Goal: Transaction & Acquisition: Purchase product/service

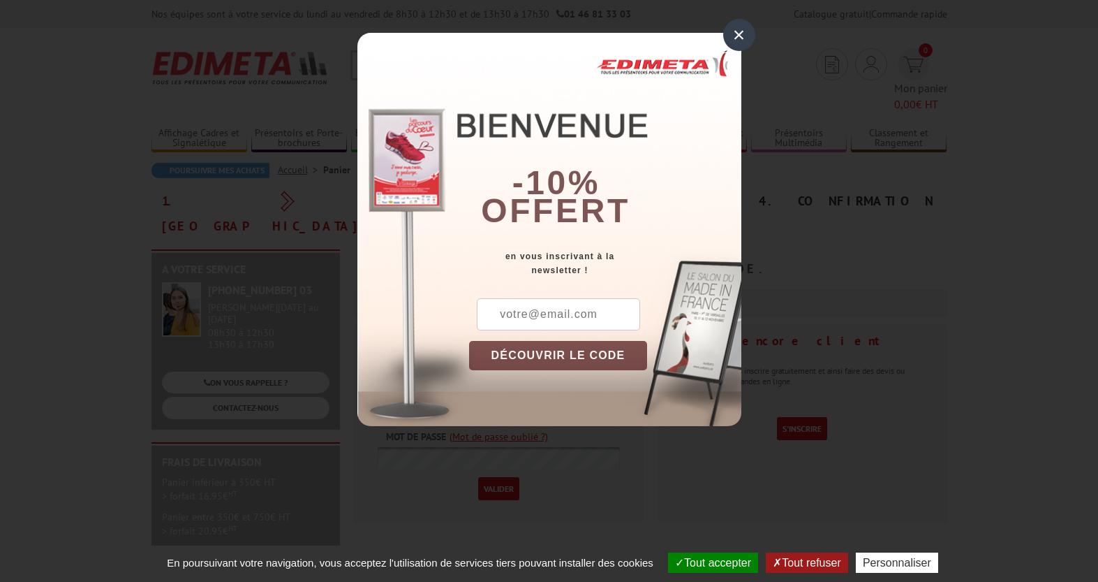
type input "vj@ame.fr"
click at [727, 31] on div "×" at bounding box center [739, 35] width 32 height 32
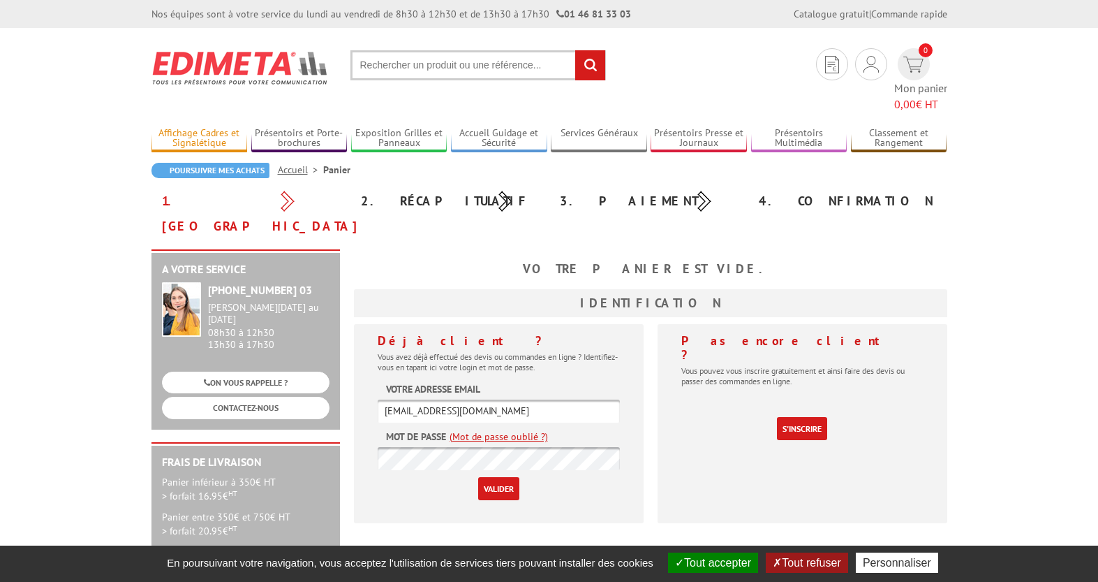
click at [198, 127] on link "Affichage Cadres et Signalétique" at bounding box center [200, 138] width 96 height 23
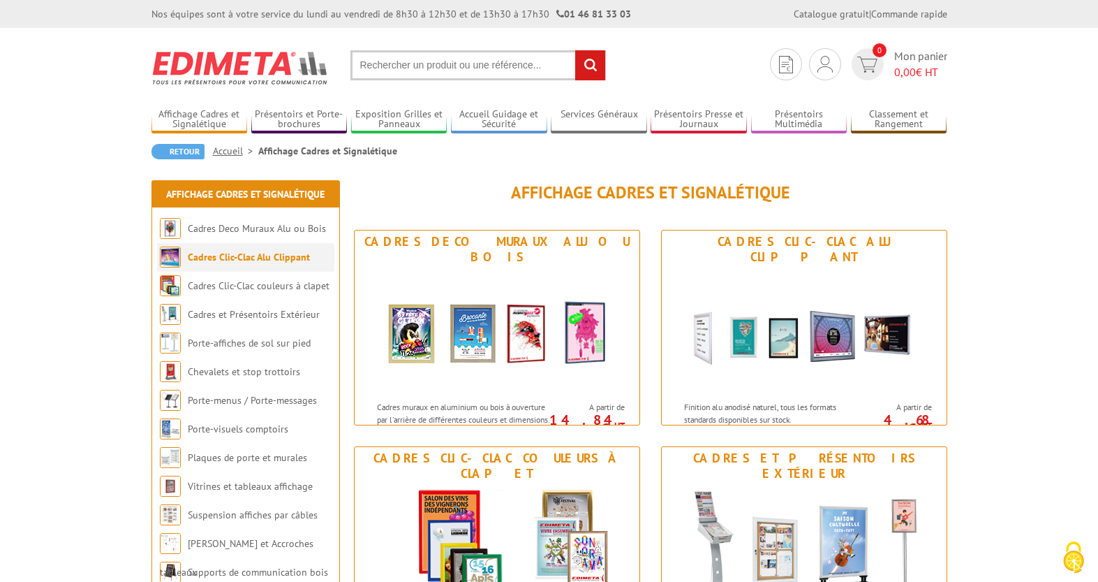
click at [244, 264] on li "Cadres Clic-Clac Alu Clippant" at bounding box center [245, 257] width 177 height 29
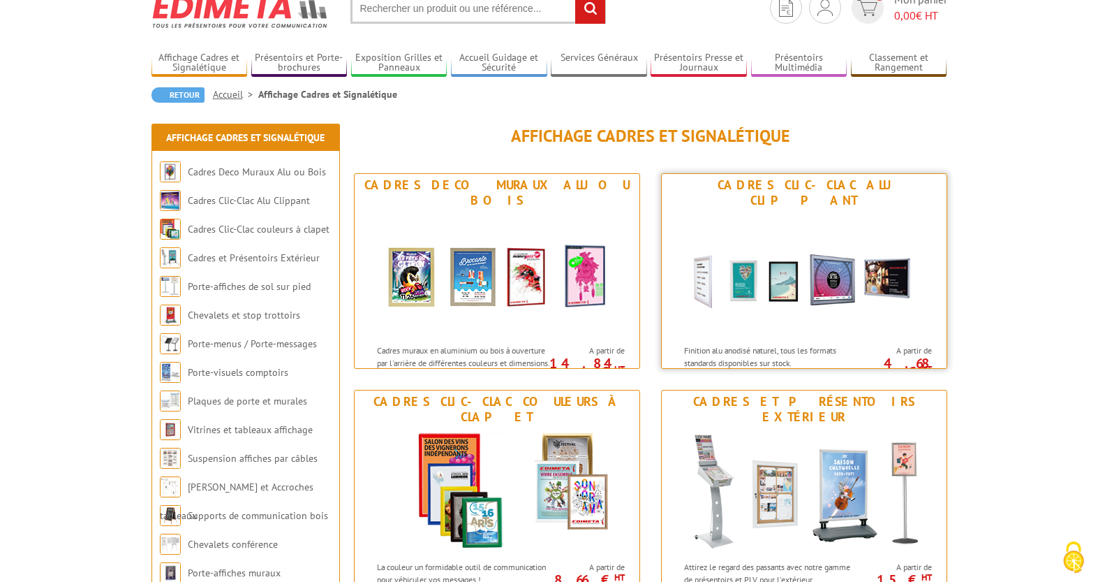
scroll to position [57, 0]
click at [746, 281] on img at bounding box center [804, 274] width 258 height 126
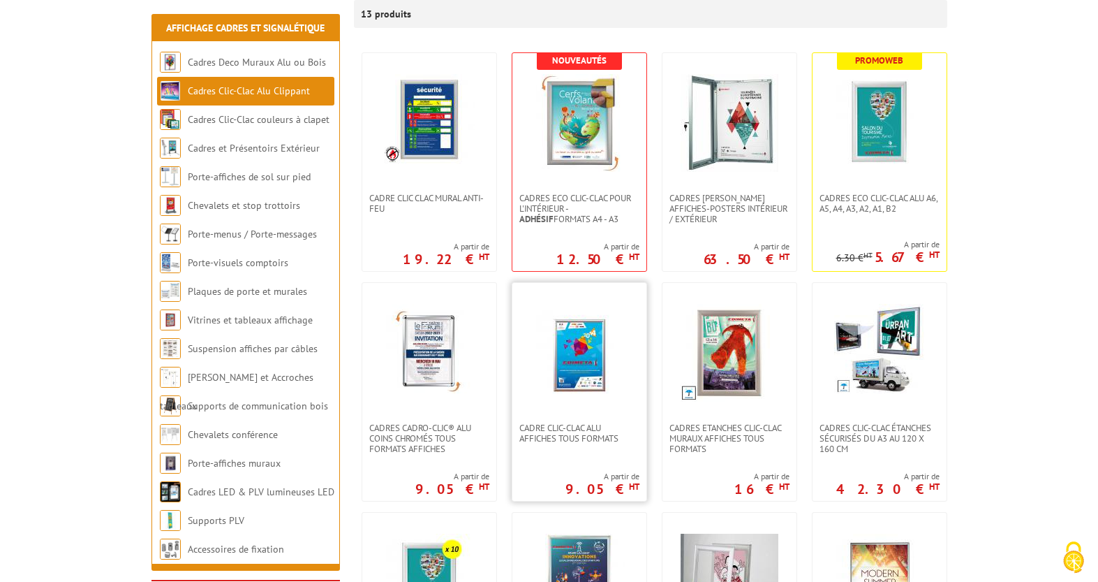
scroll to position [273, 0]
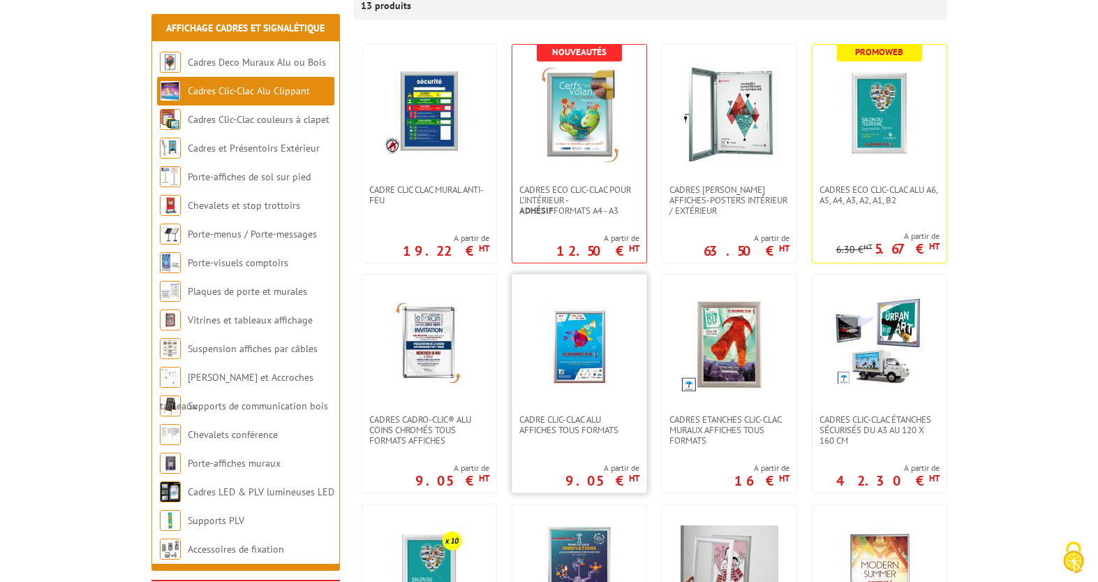
click at [572, 338] on img at bounding box center [580, 344] width 98 height 98
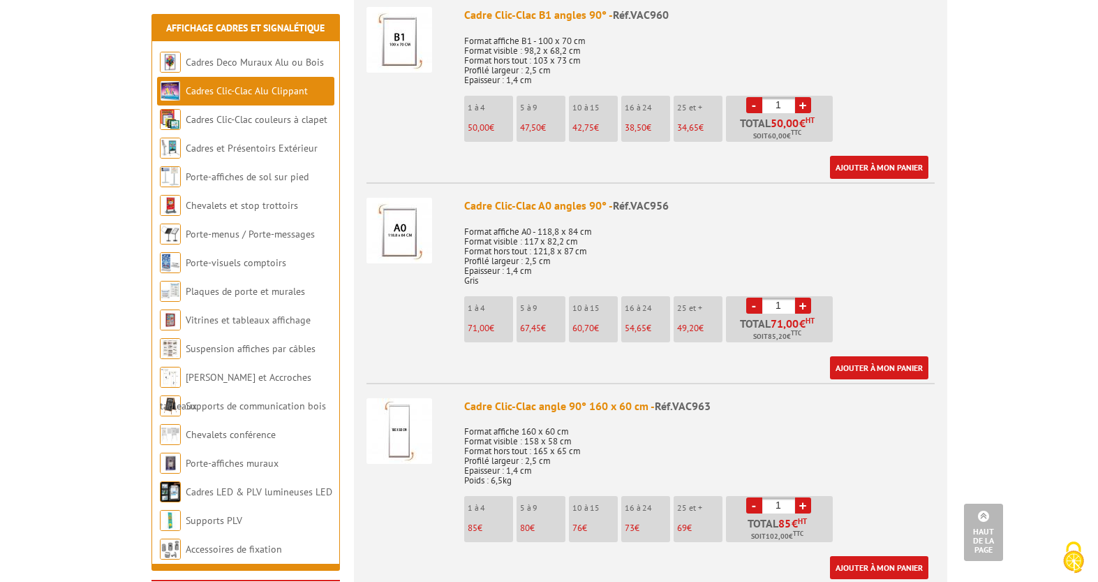
scroll to position [2178, 0]
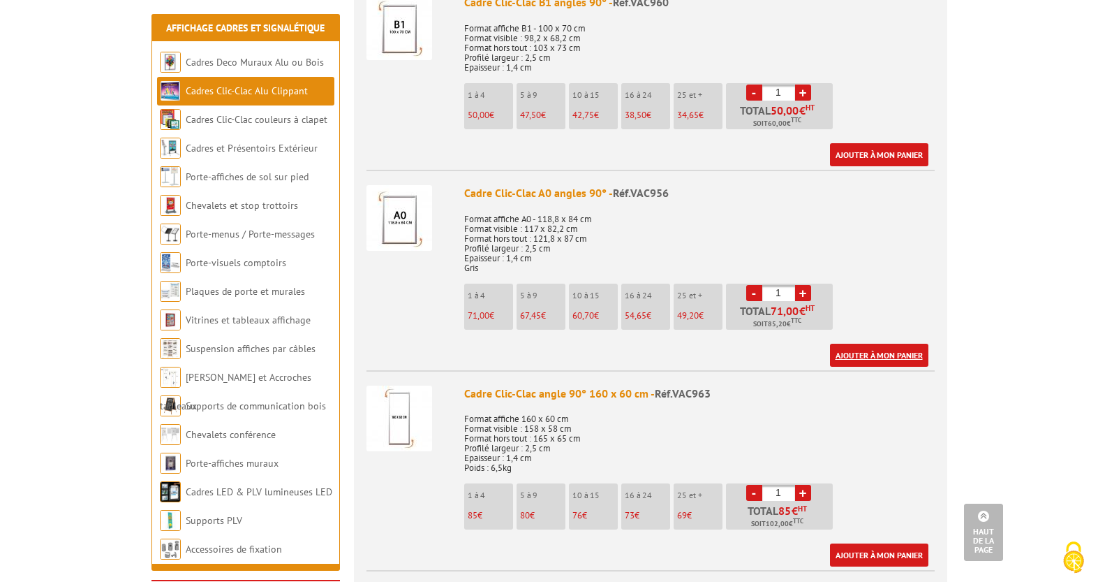
click at [858, 355] on link "Ajouter à mon panier" at bounding box center [879, 355] width 98 height 23
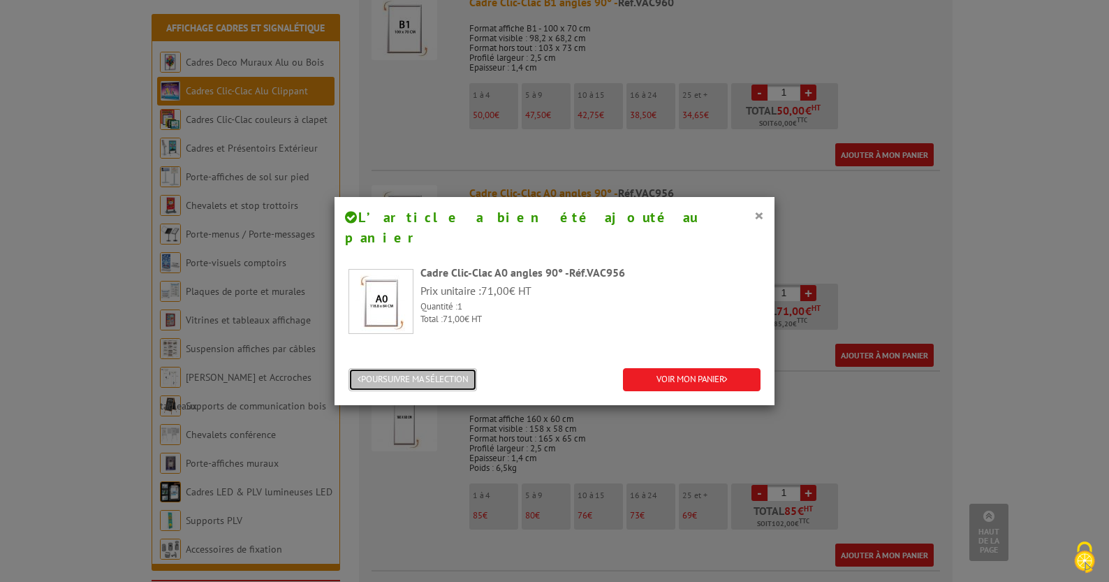
click at [416, 368] on button "POURSUIVRE MA SÉLECTION" at bounding box center [412, 379] width 128 height 23
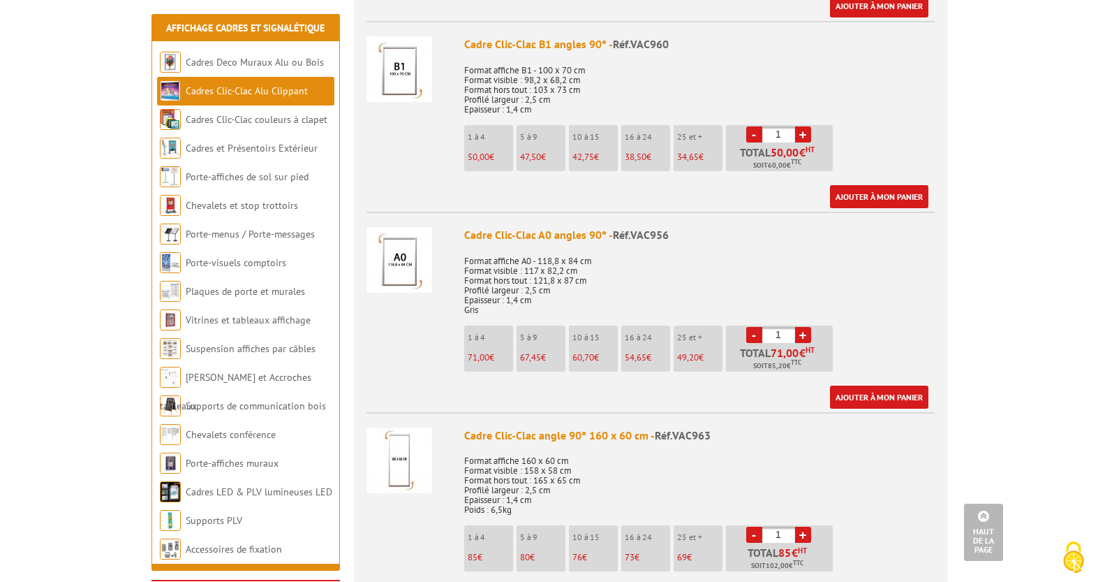
scroll to position [2181, 0]
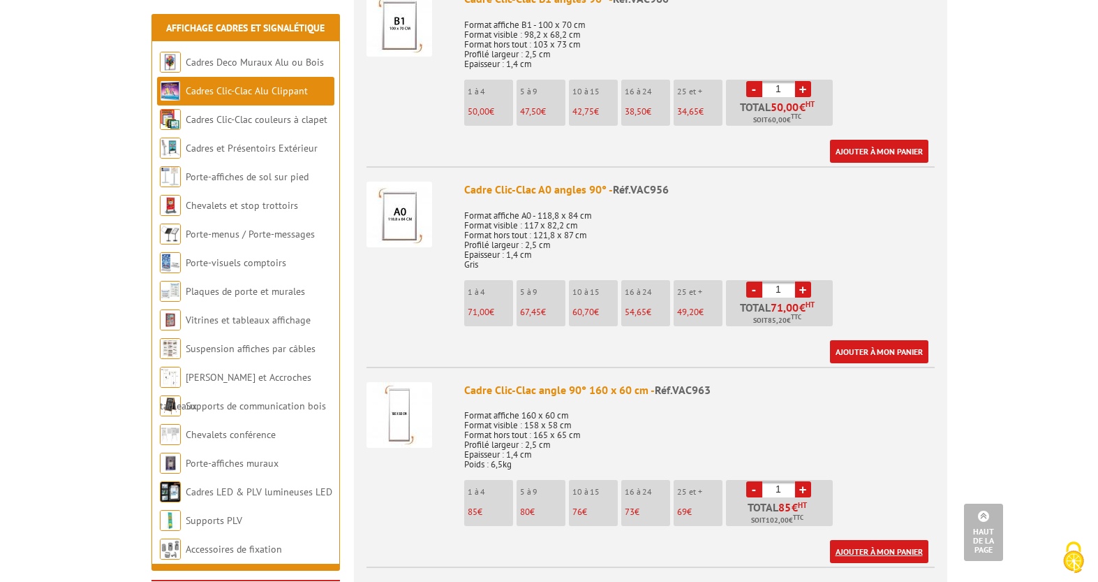
click at [868, 549] on link "Ajouter à mon panier" at bounding box center [879, 551] width 98 height 23
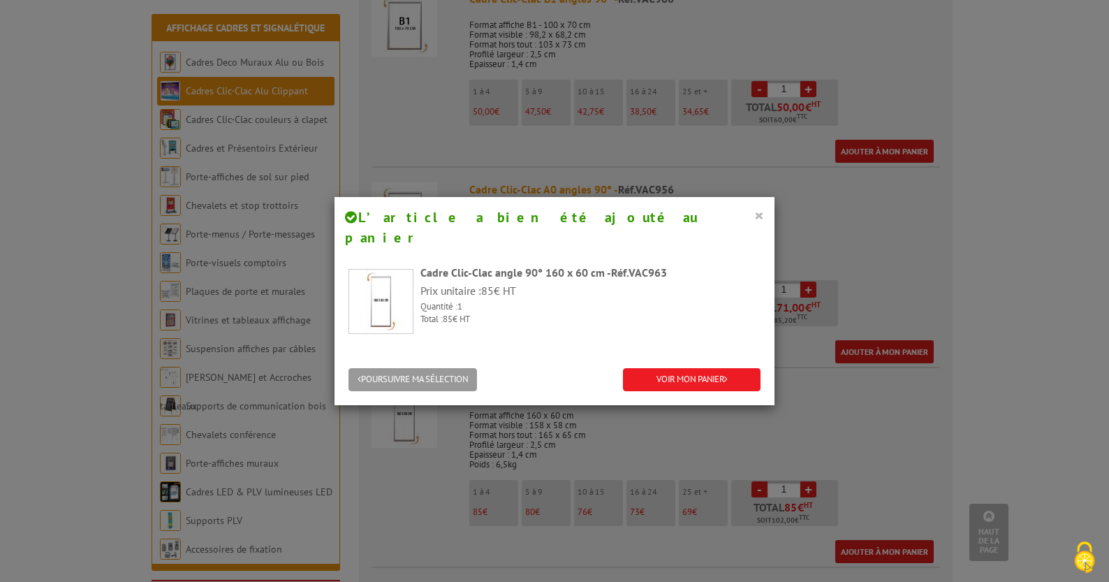
click at [754, 214] on button "×" at bounding box center [759, 215] width 10 height 18
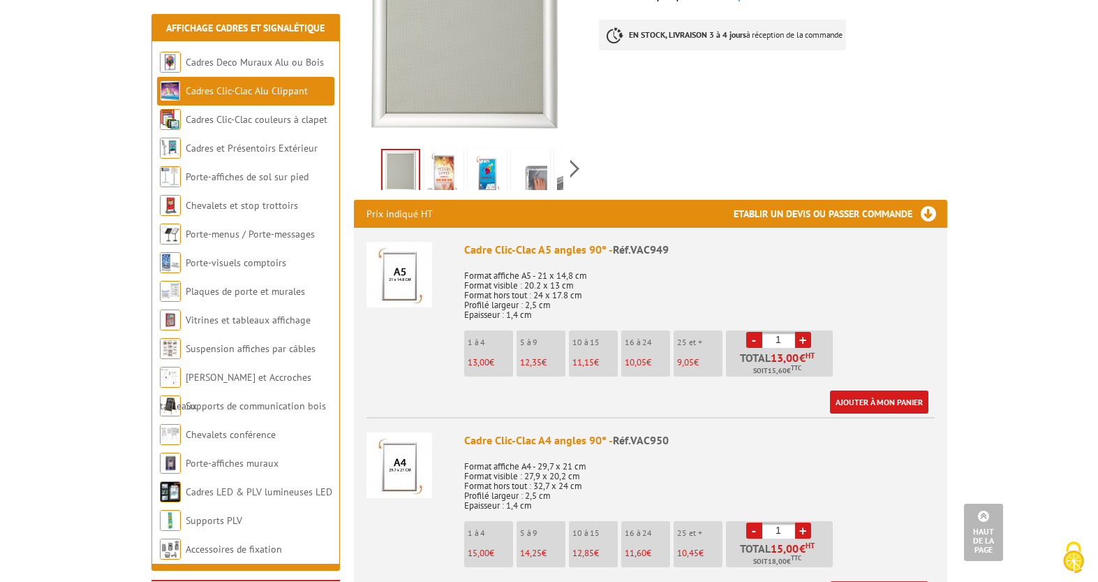
scroll to position [0, 0]
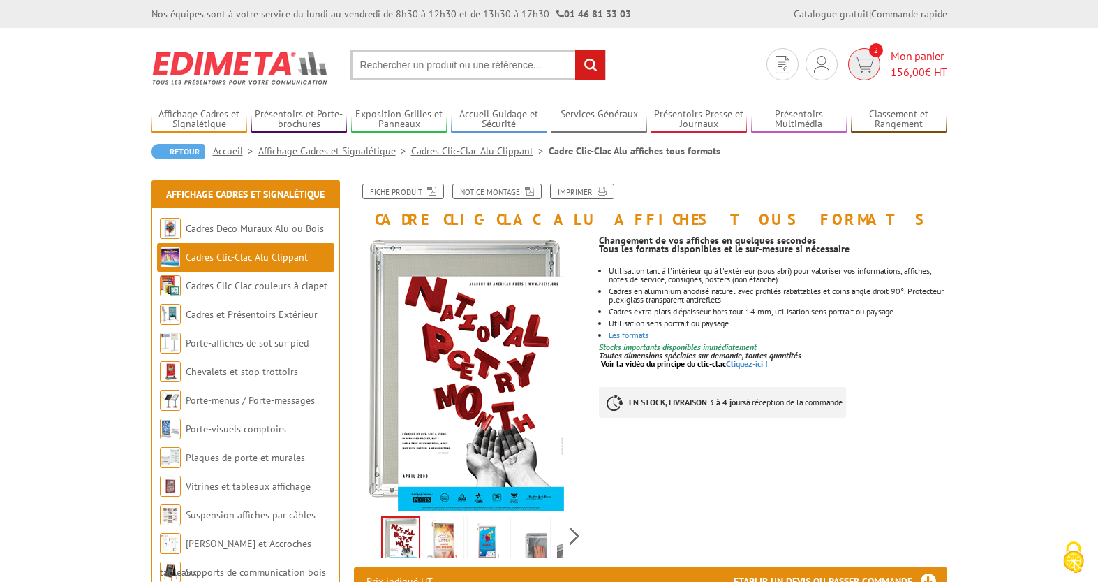
click at [869, 71] on img at bounding box center [864, 65] width 20 height 16
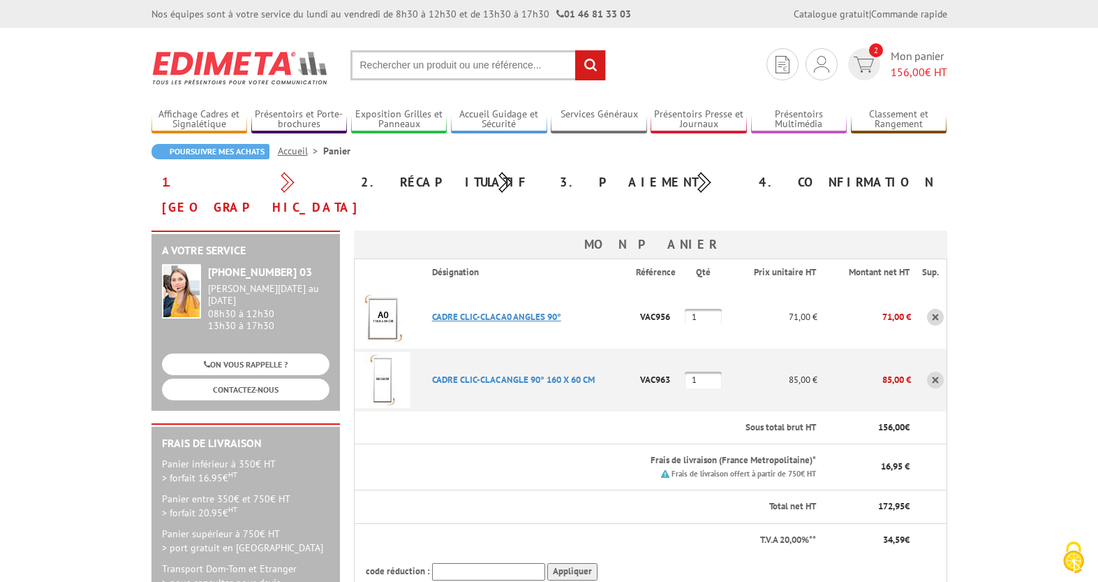
type input "vj@ame.fr"
click at [535, 311] on link "CADRE CLIC-CLAC A0 ANGLES 90°" at bounding box center [496, 317] width 129 height 12
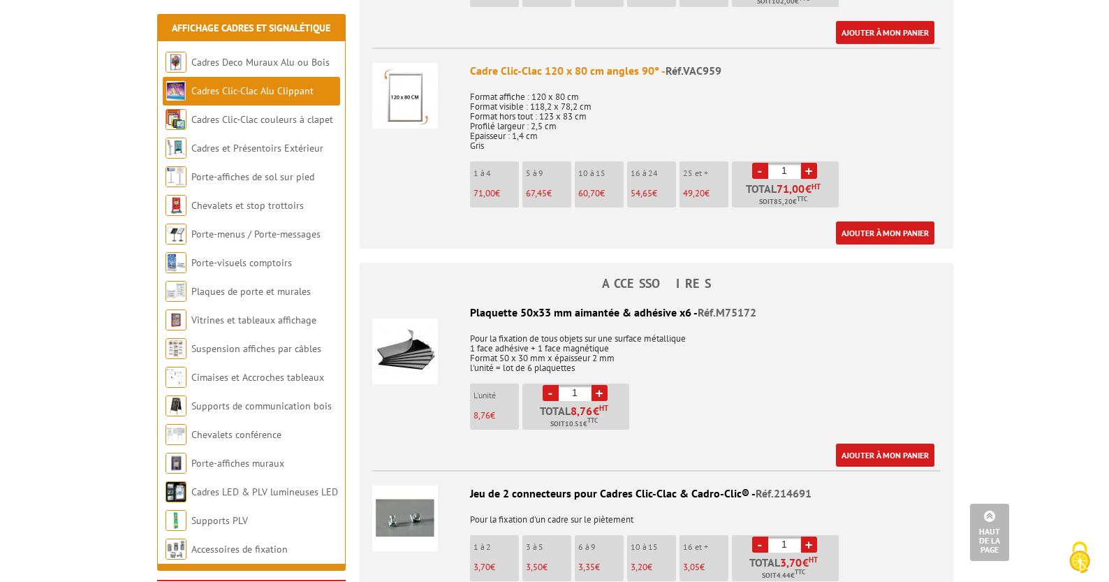
scroll to position [2701, 0]
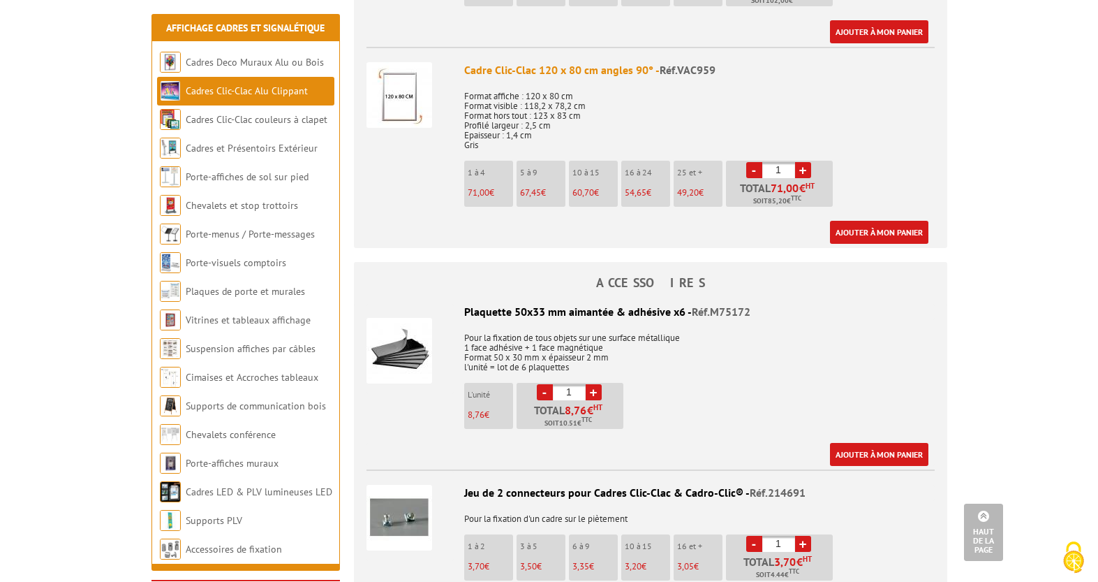
click at [802, 168] on link "+" at bounding box center [803, 170] width 16 height 16
click at [752, 170] on link "-" at bounding box center [754, 170] width 16 height 16
type input "1"
click at [880, 230] on link "Ajouter à mon panier" at bounding box center [879, 232] width 98 height 23
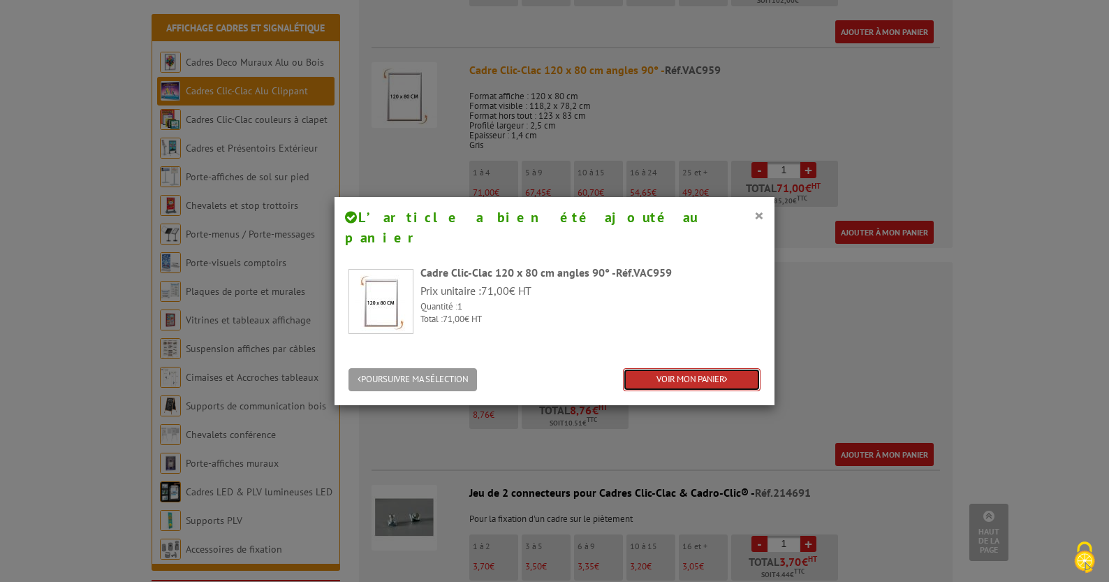
click at [677, 368] on link "VOIR MON PANIER" at bounding box center [692, 379] width 138 height 23
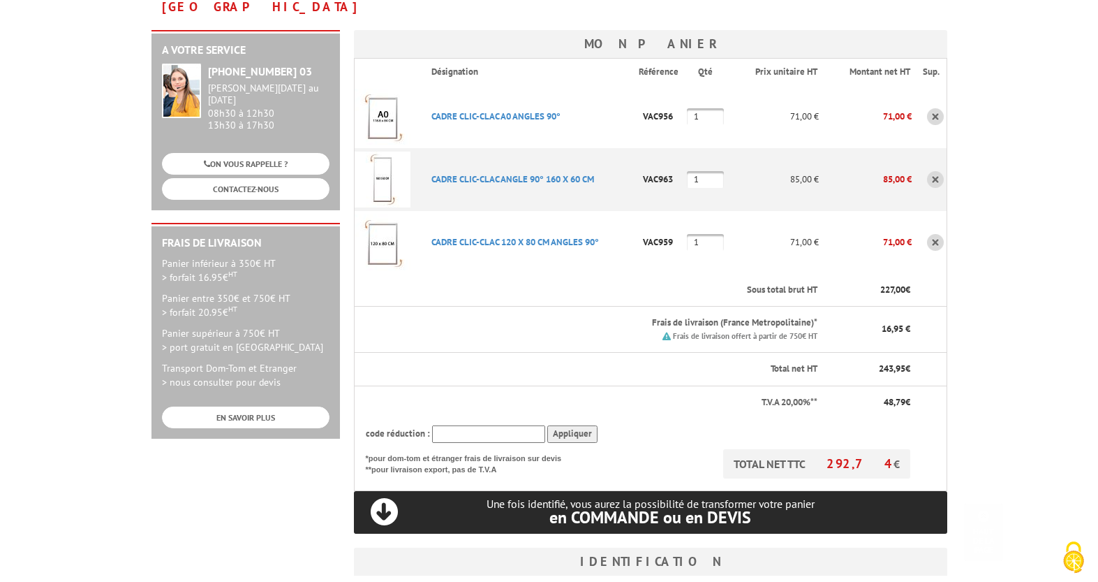
scroll to position [590, 0]
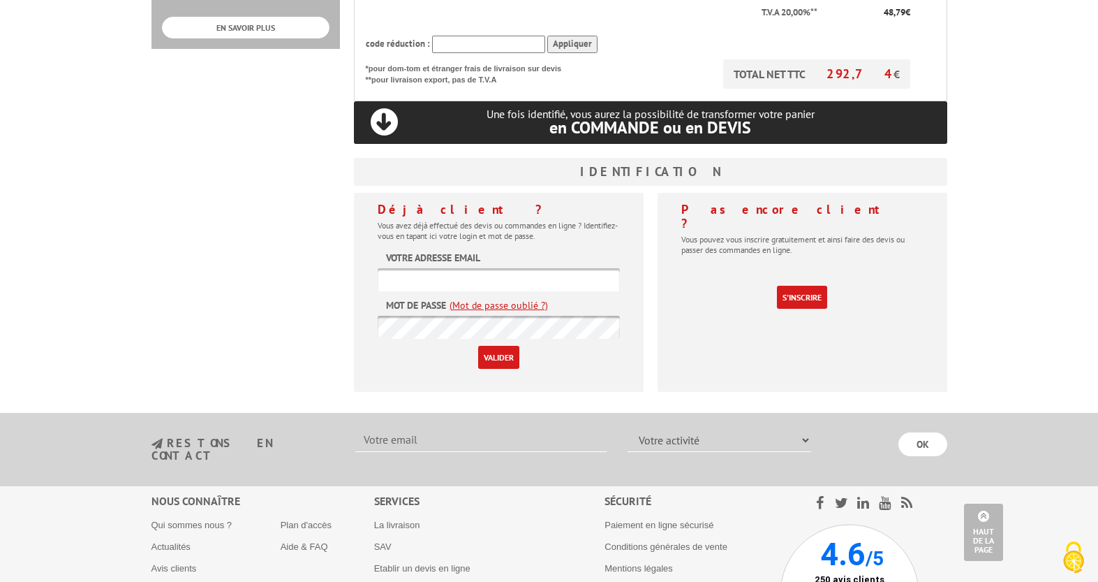
type input "[EMAIL_ADDRESS][DOMAIN_NAME]"
click at [499, 346] on input "Valider" at bounding box center [498, 357] width 41 height 23
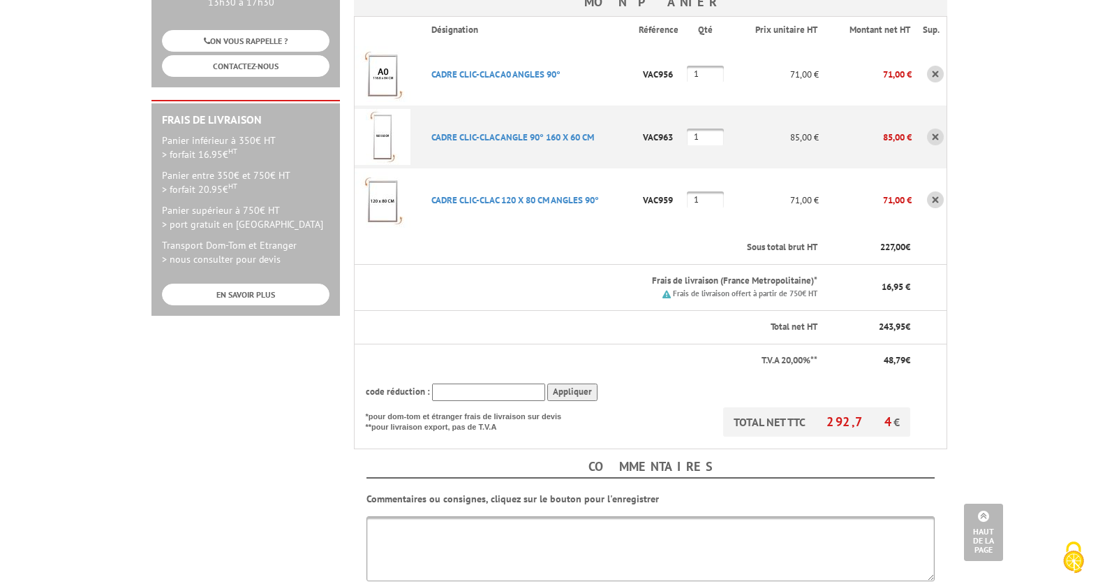
scroll to position [583, 0]
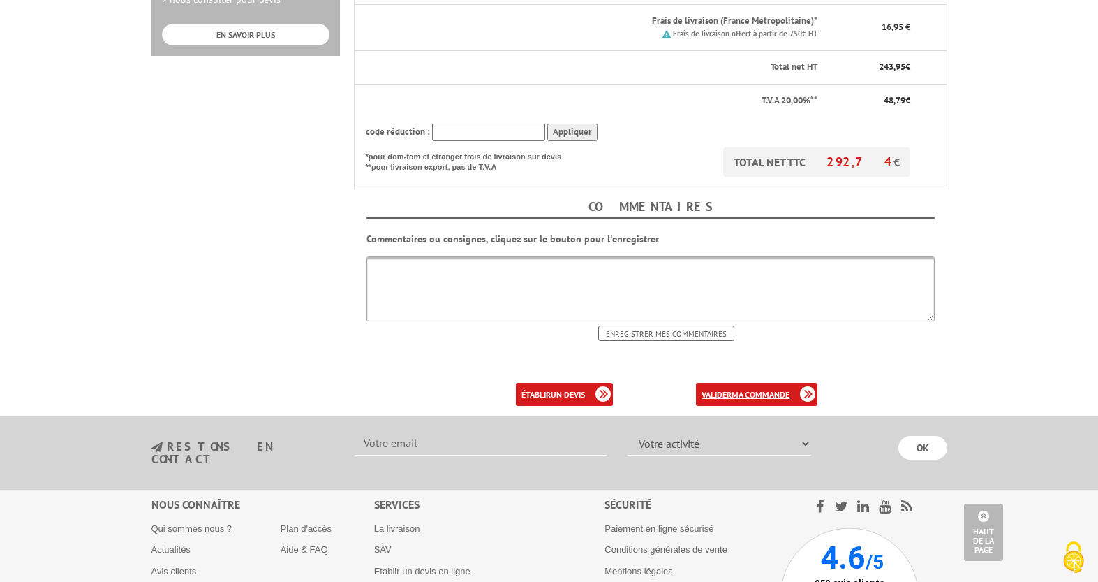
click at [732, 383] on link "valider ma commande" at bounding box center [756, 394] width 121 height 23
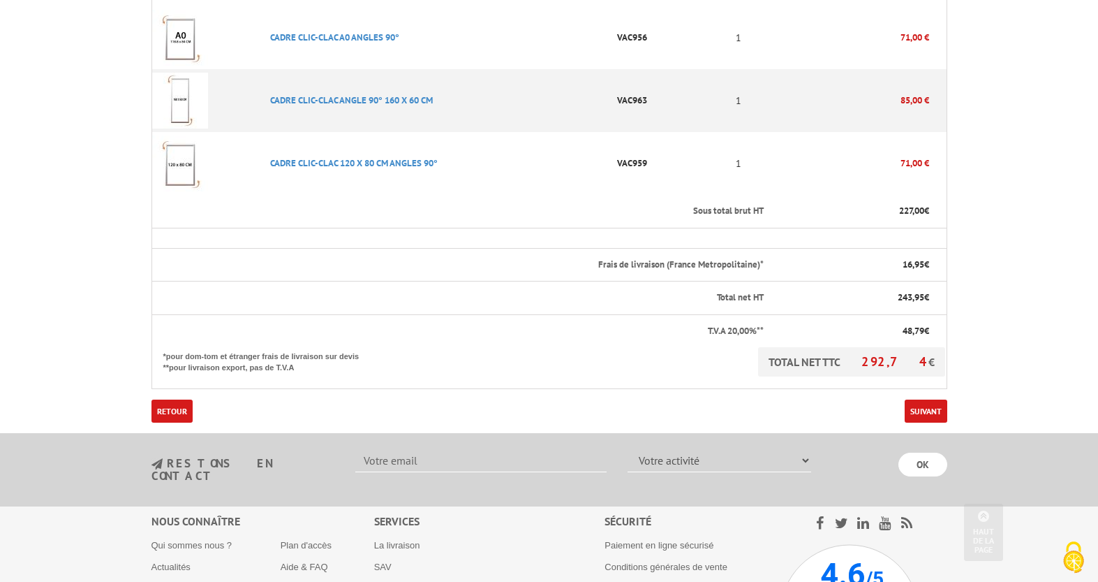
scroll to position [434, 0]
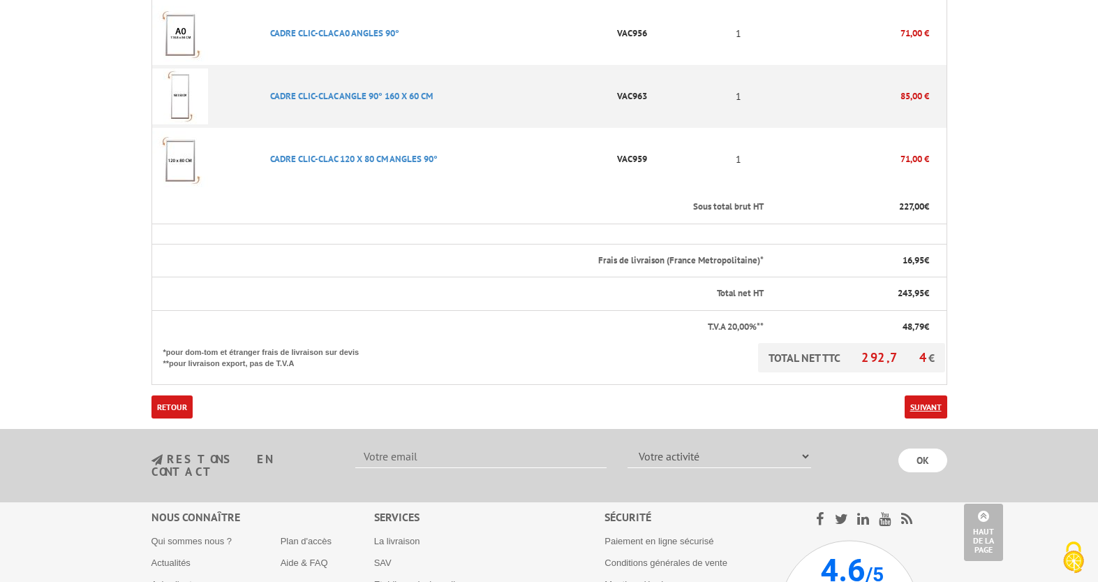
click at [924, 395] on link "Suivant" at bounding box center [926, 406] width 43 height 23
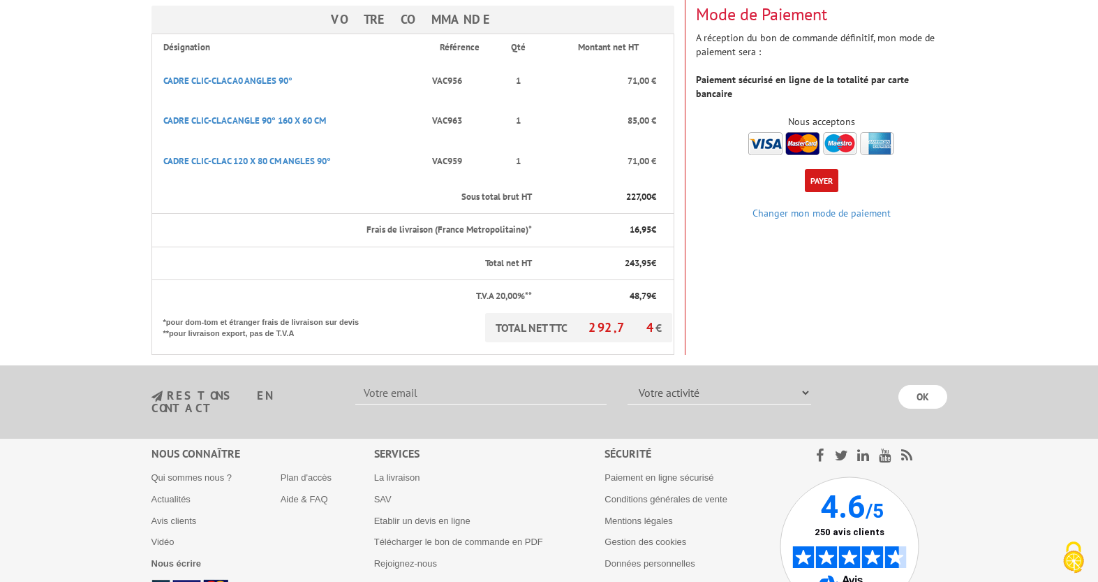
scroll to position [249, 0]
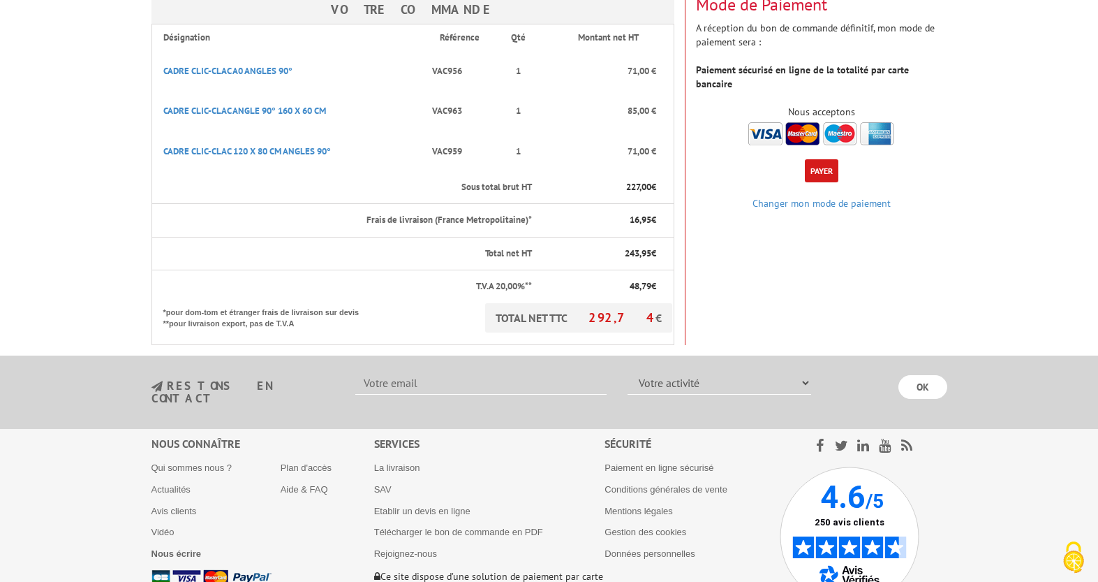
click at [764, 122] on img at bounding box center [821, 133] width 146 height 23
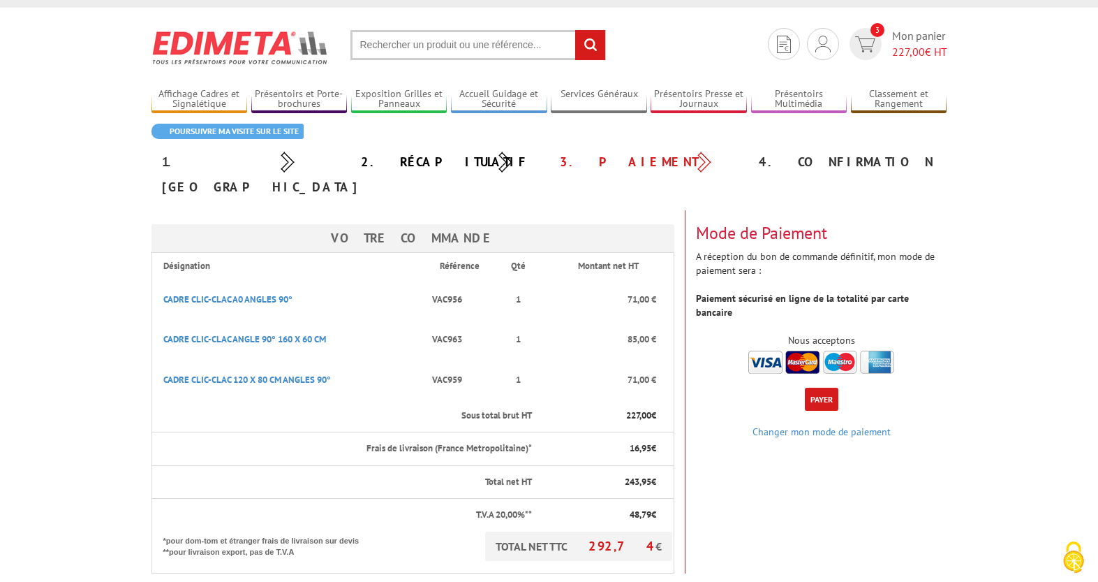
scroll to position [21, 0]
click at [821, 387] on button "Payer" at bounding box center [822, 398] width 34 height 23
